Goal: Book appointment/travel/reservation

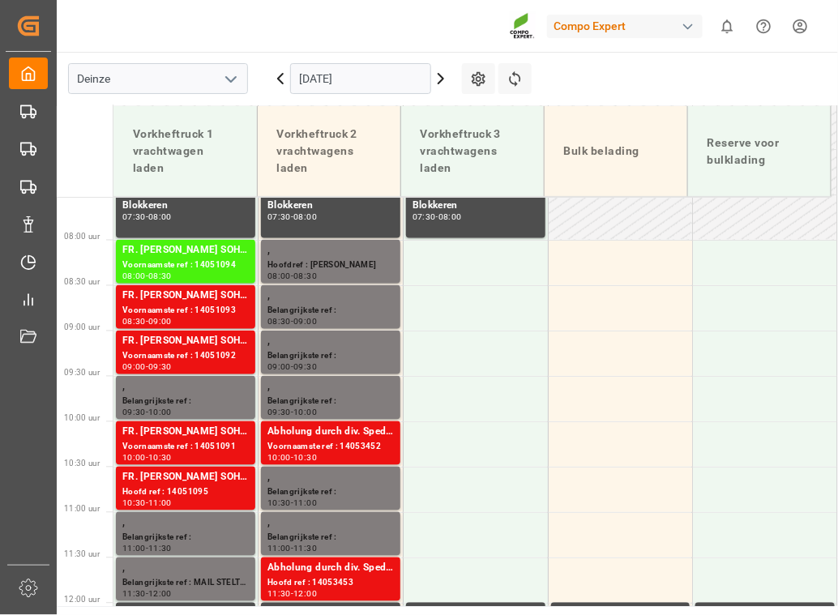
scroll to position [516, 0]
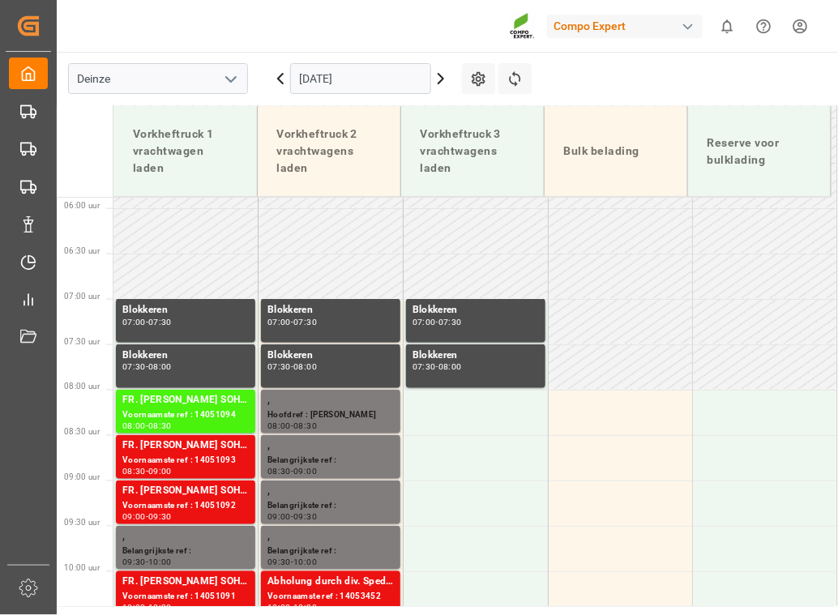
click at [438, 81] on icon at bounding box center [440, 78] width 19 height 19
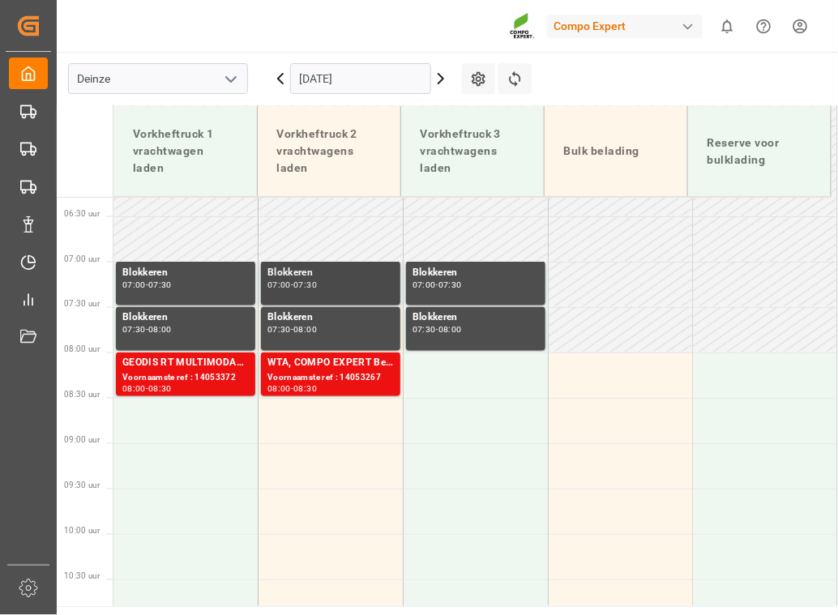
scroll to position [602, 0]
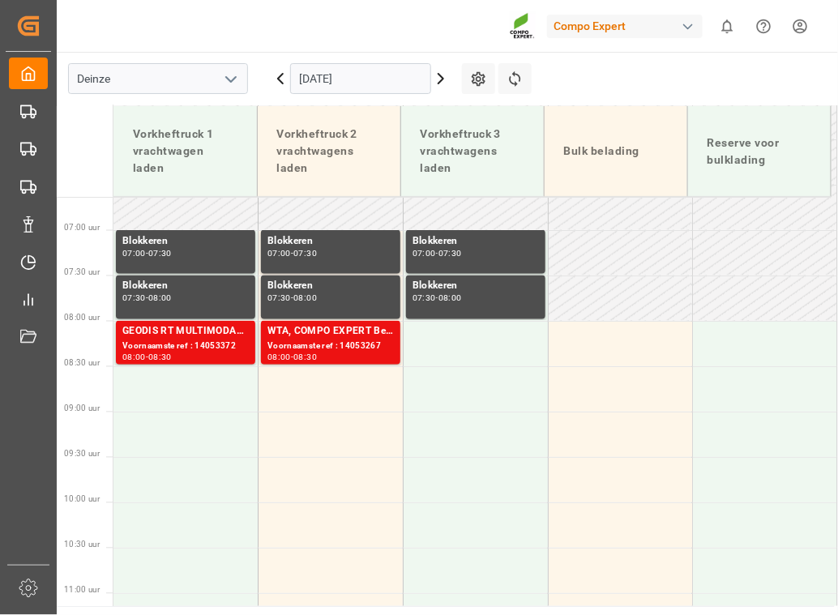
click at [441, 76] on icon at bounding box center [441, 79] width 5 height 10
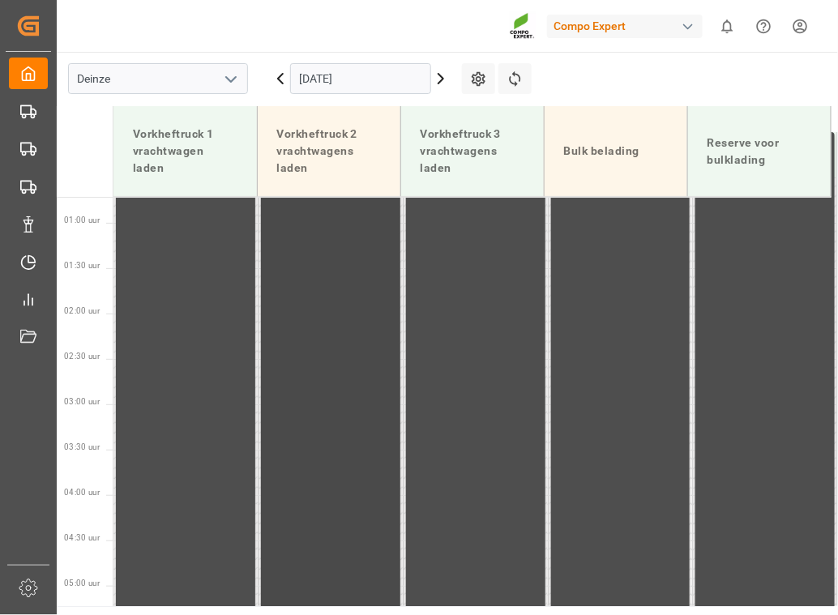
scroll to position [0, 0]
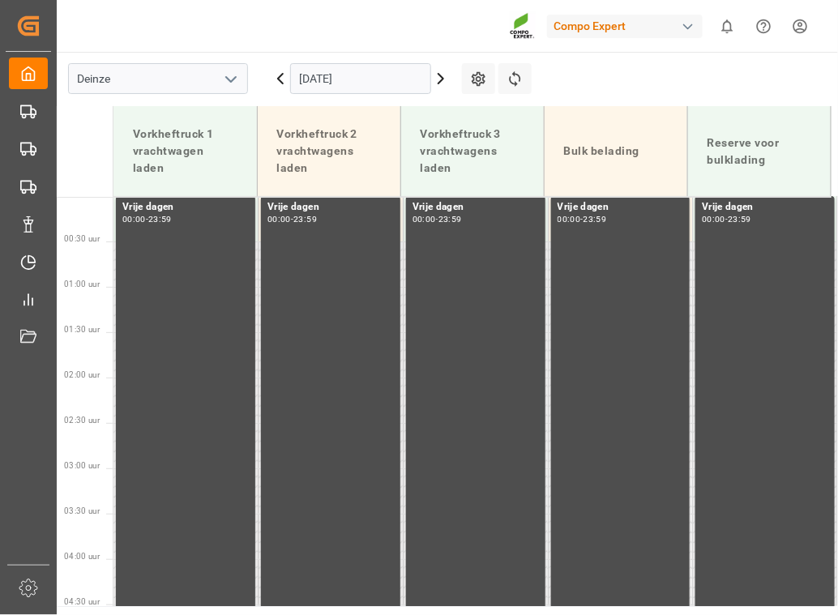
click at [445, 79] on icon at bounding box center [440, 78] width 19 height 19
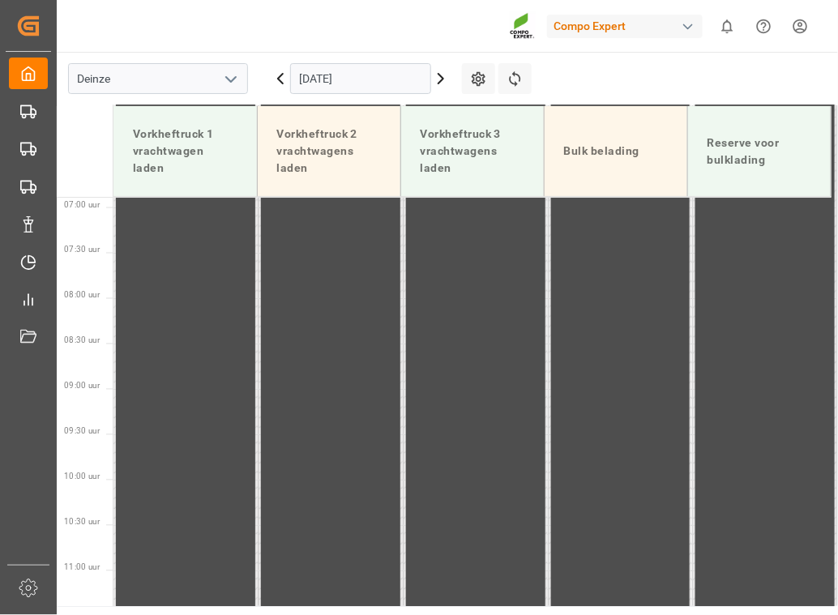
scroll to position [749, 0]
click at [437, 79] on icon at bounding box center [440, 78] width 19 height 19
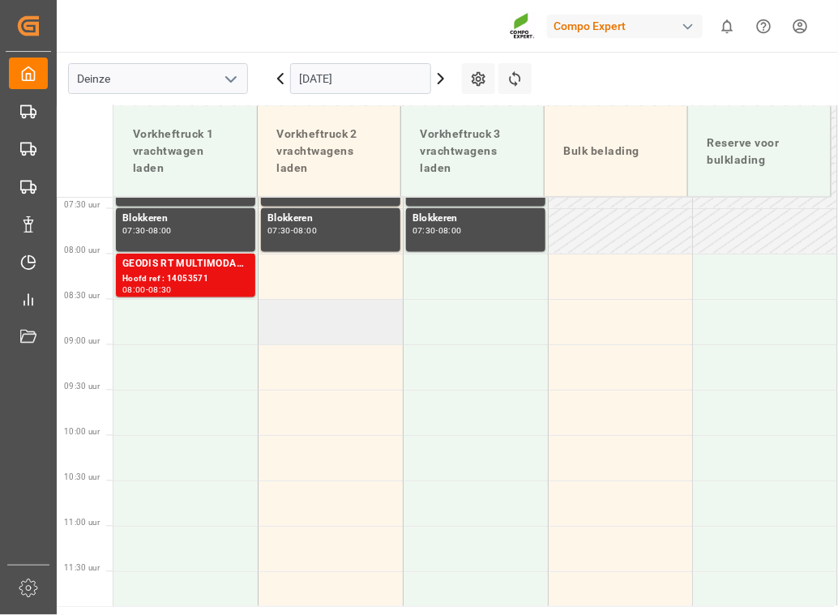
scroll to position [602, 0]
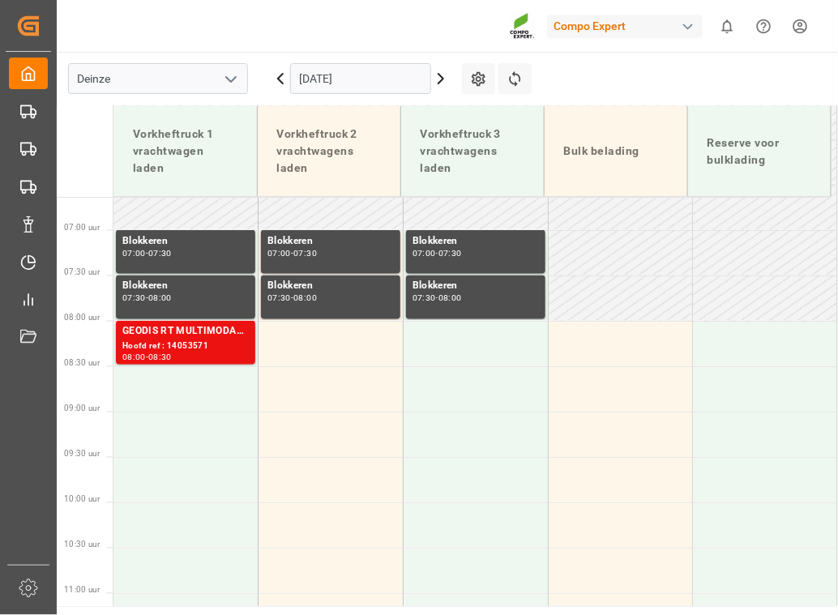
click at [442, 75] on icon at bounding box center [440, 78] width 19 height 19
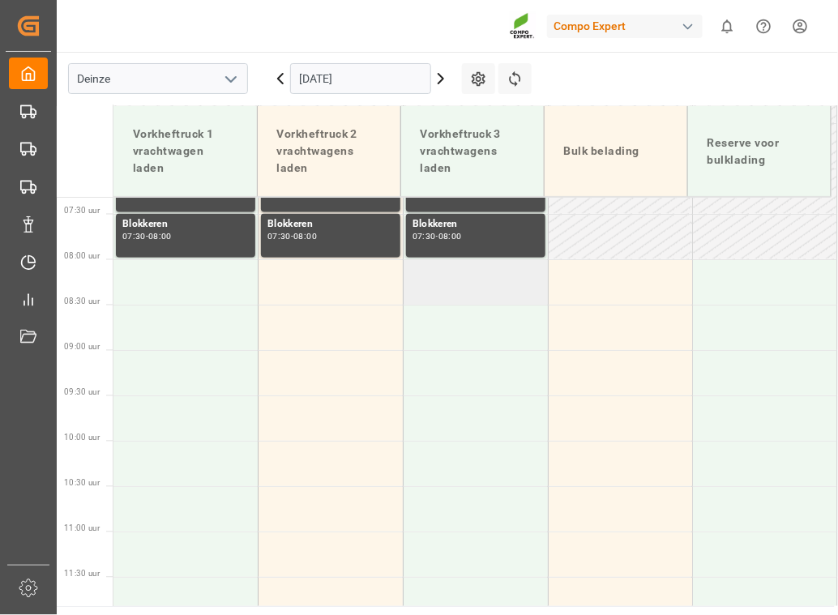
scroll to position [516, 0]
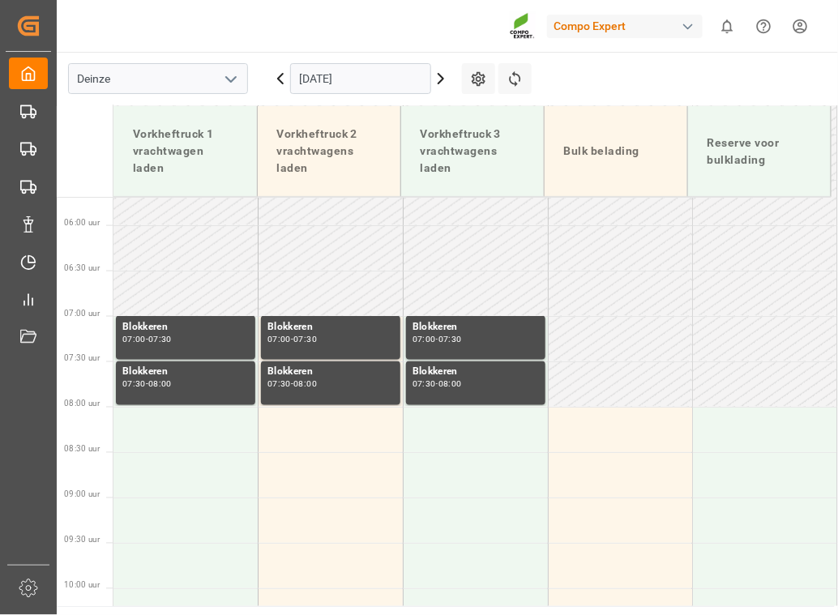
click at [278, 76] on icon at bounding box center [280, 78] width 19 height 19
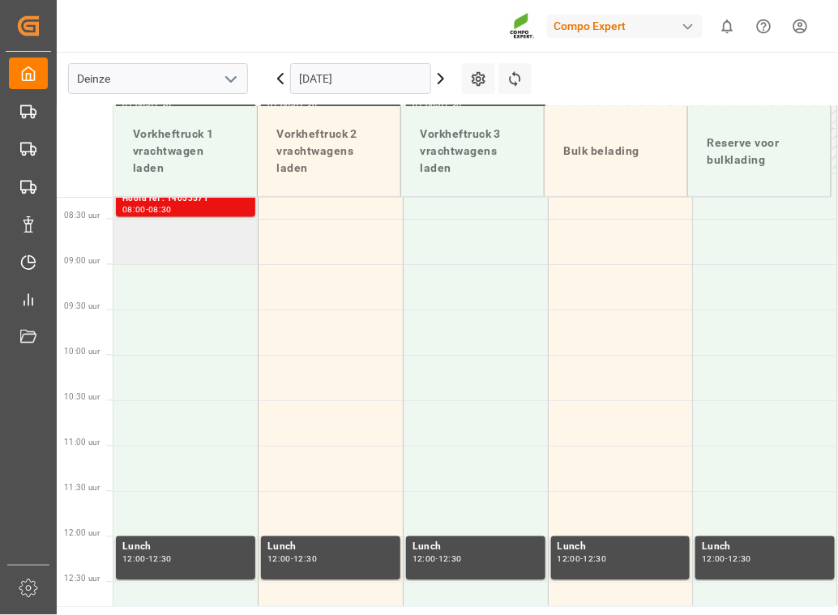
scroll to position [454, 0]
